Goal: Obtain resource: Obtain resource

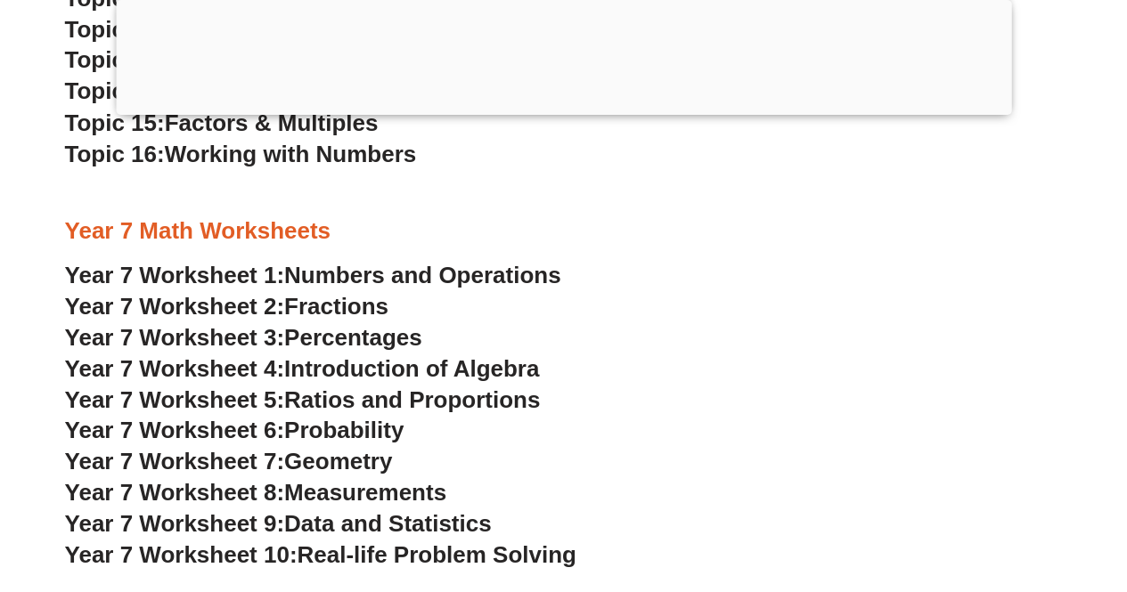
scroll to position [4983, 0]
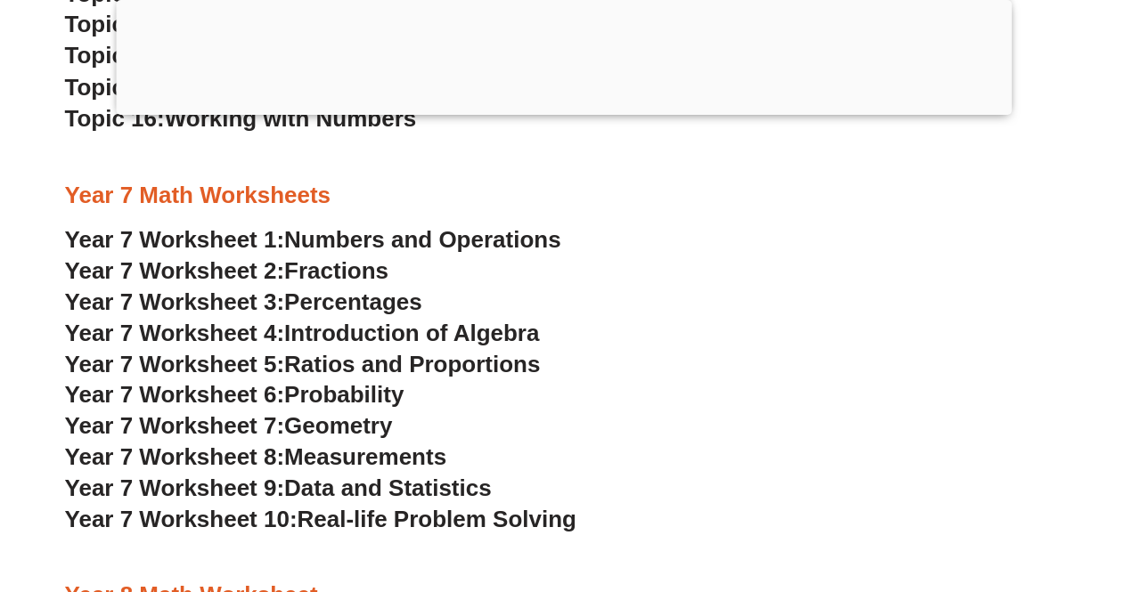
click at [322, 239] on span "Numbers and Operations" at bounding box center [422, 238] width 276 height 27
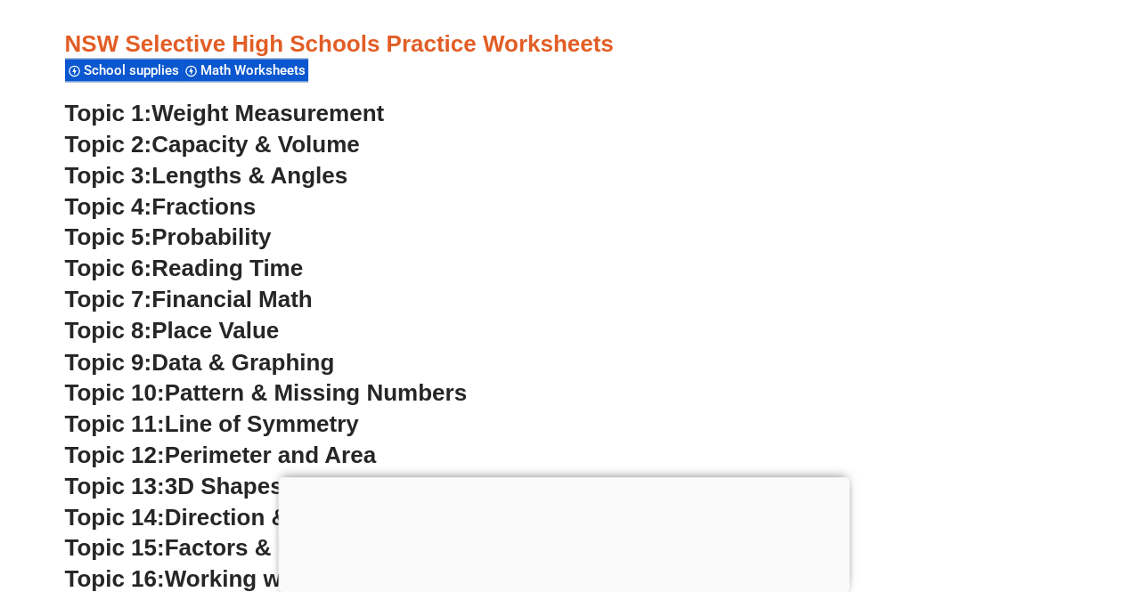
scroll to position [4681, 0]
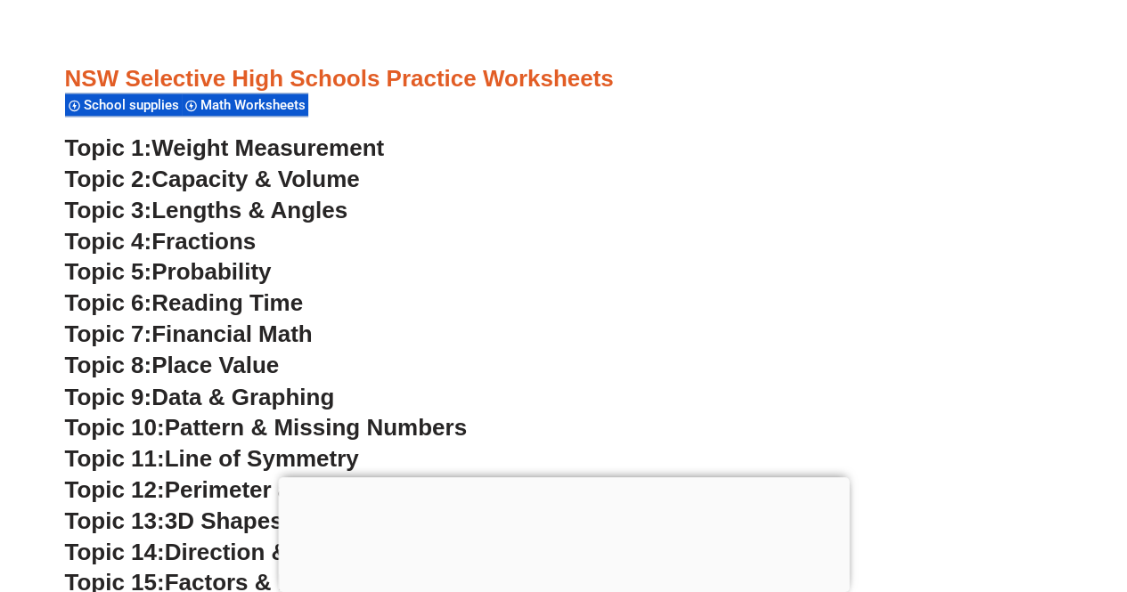
click at [213, 238] on span "Fractions" at bounding box center [203, 241] width 104 height 27
